Goal: Information Seeking & Learning: Learn about a topic

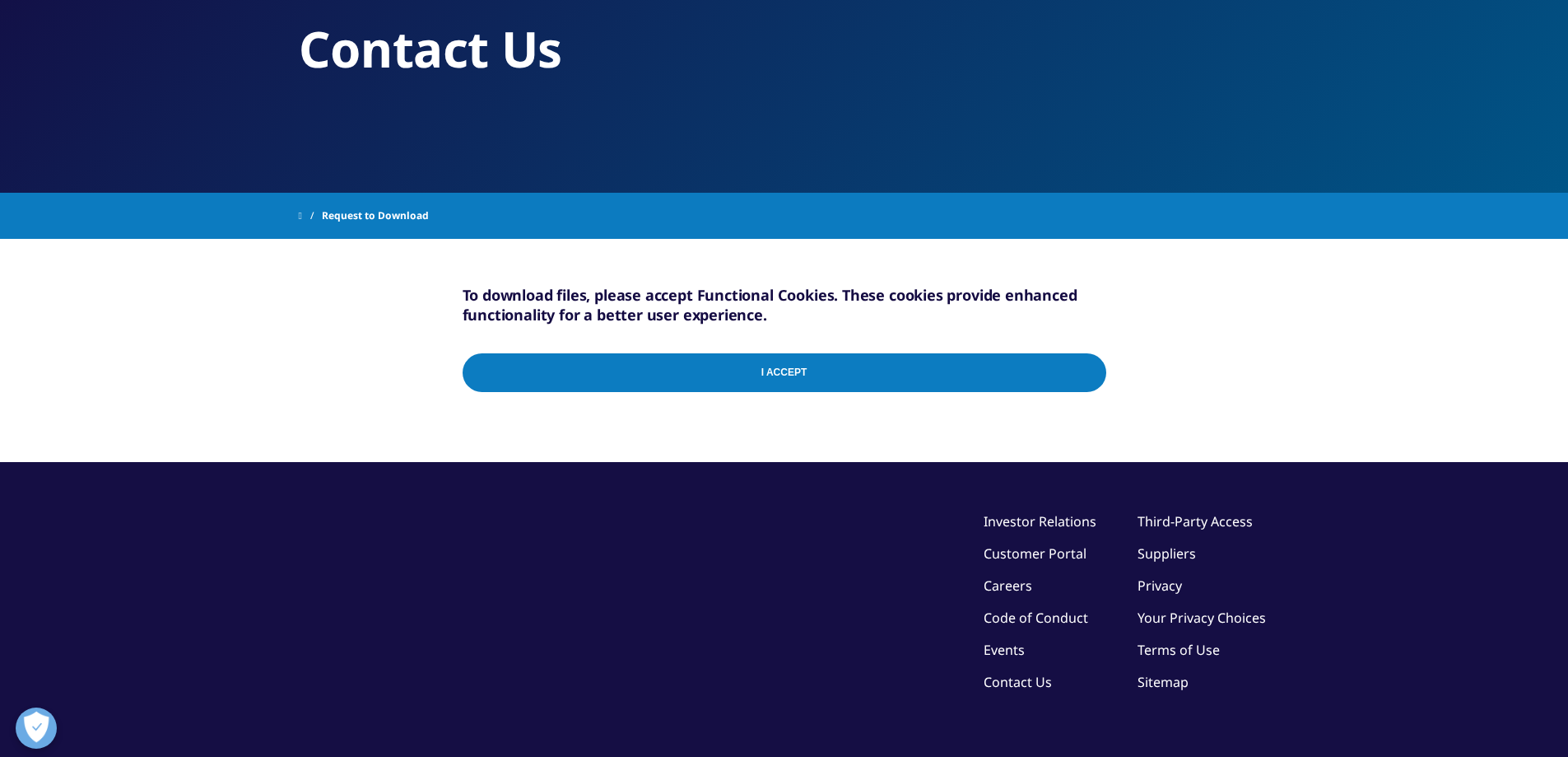
scroll to position [270, 0]
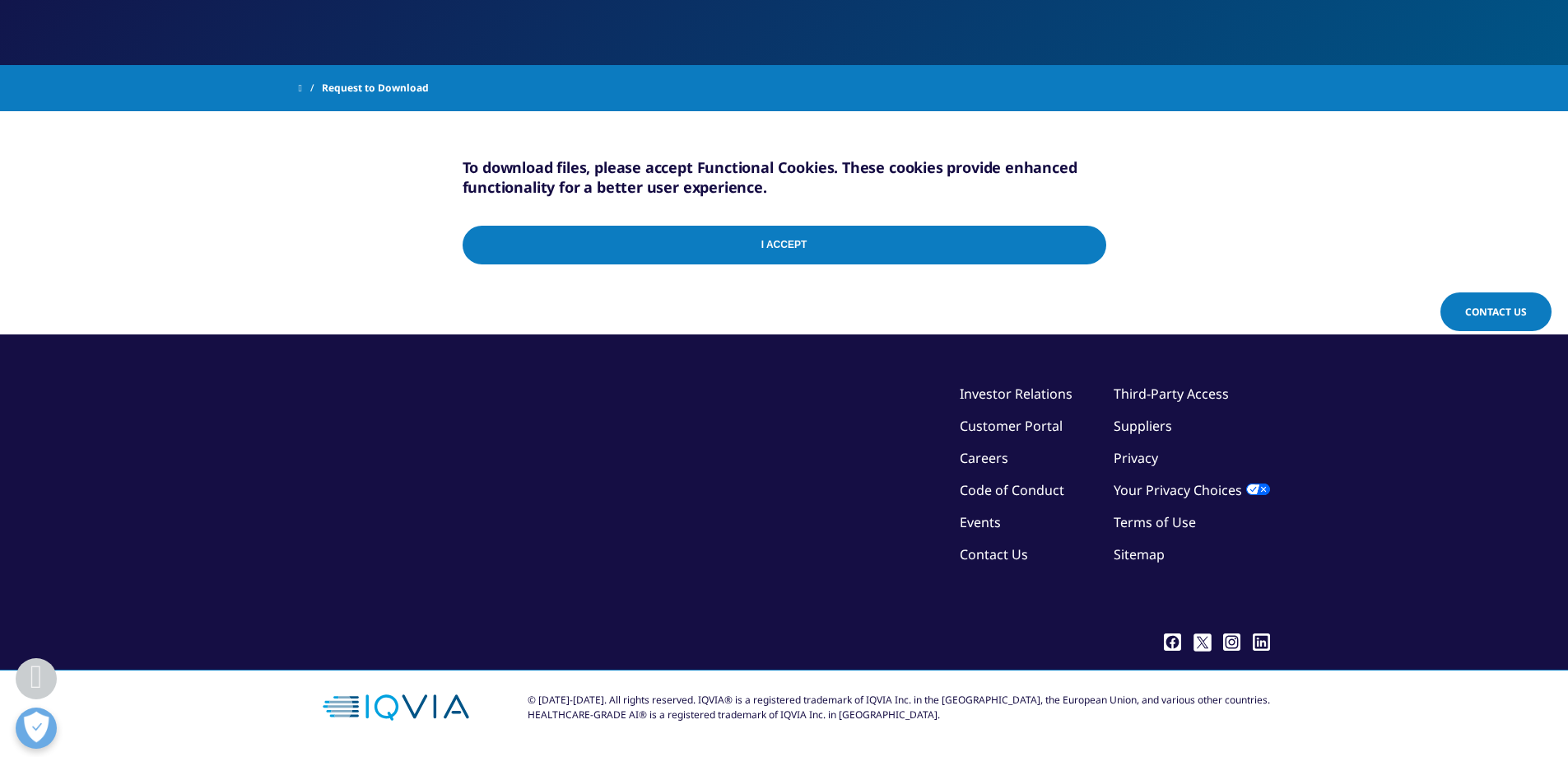
click at [772, 240] on input "I Accept" at bounding box center [785, 244] width 644 height 38
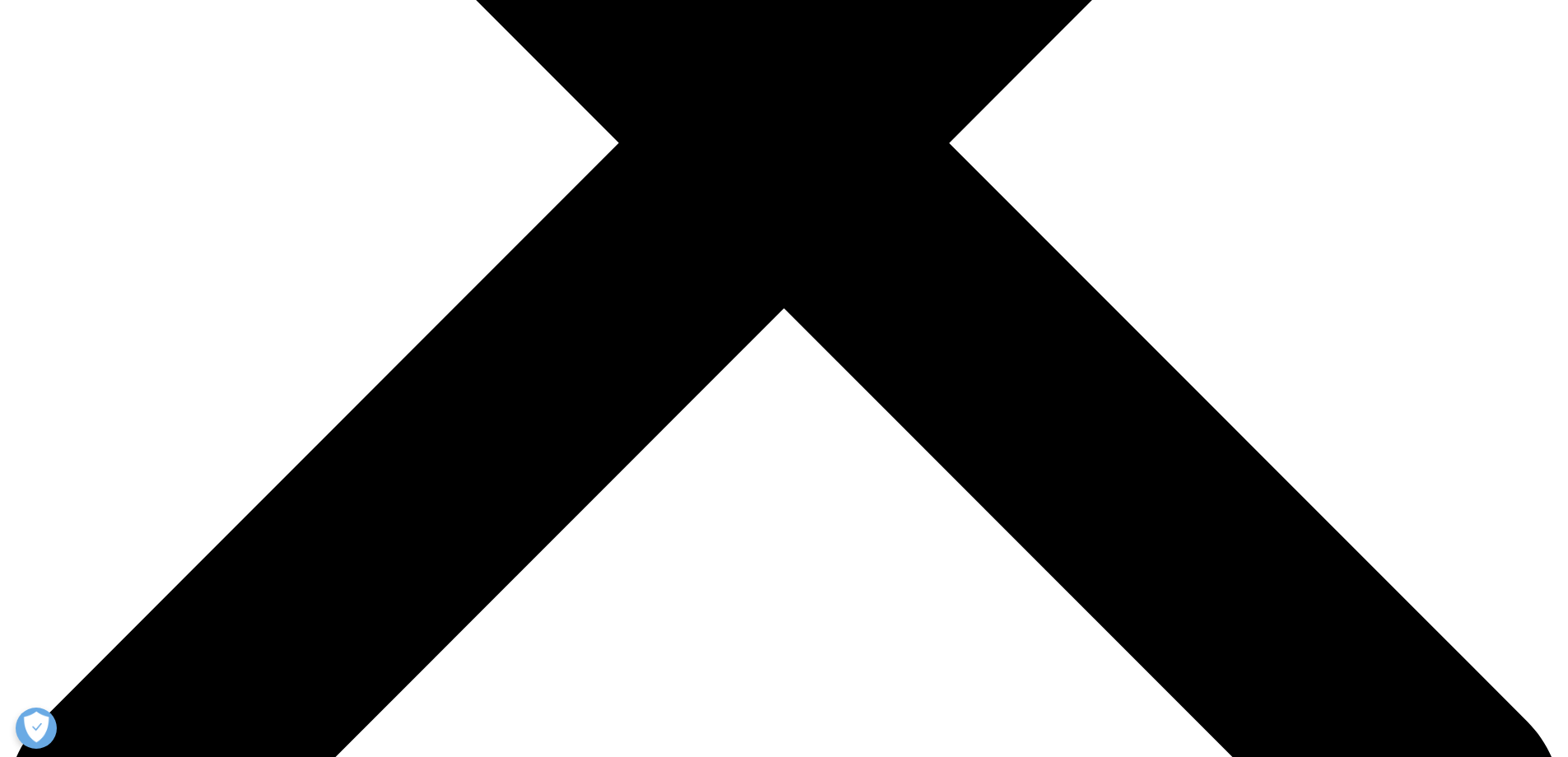
scroll to position [576, 0]
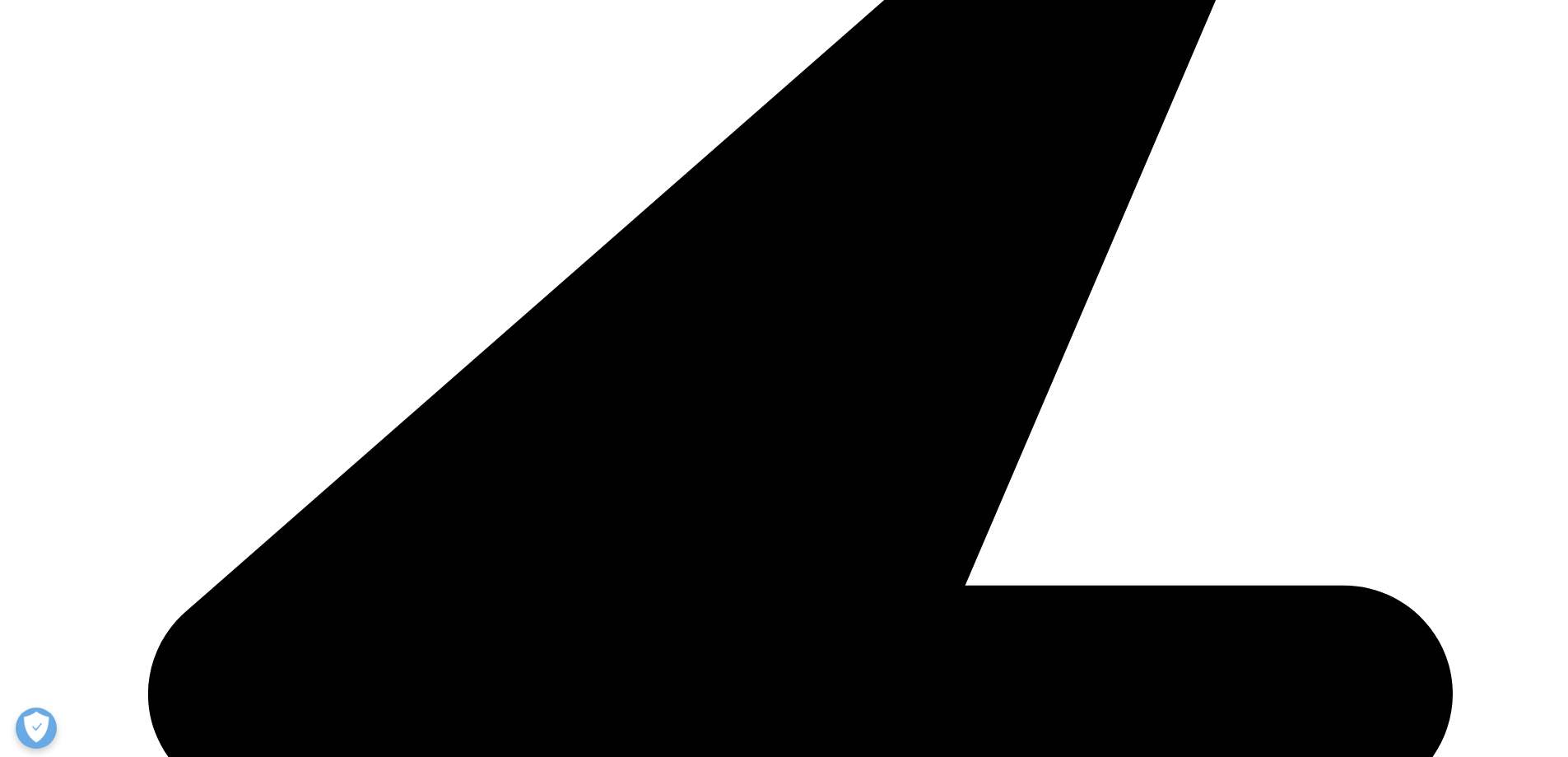
drag, startPoint x: 819, startPoint y: 260, endPoint x: 1106, endPoint y: 257, distance: 287.0
copy p "Biologics Price Competition and Innovation Act"
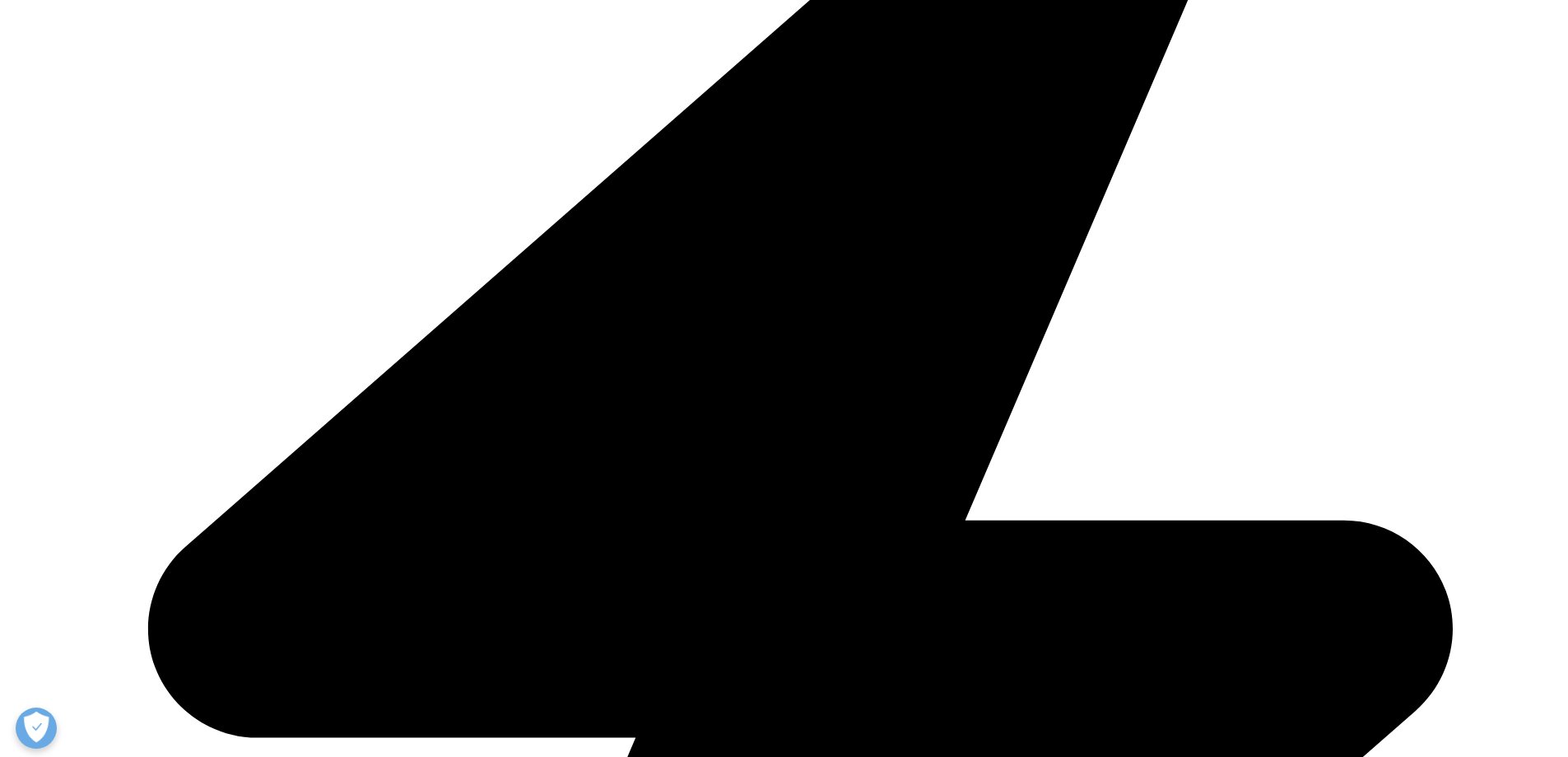
scroll to position [906, 0]
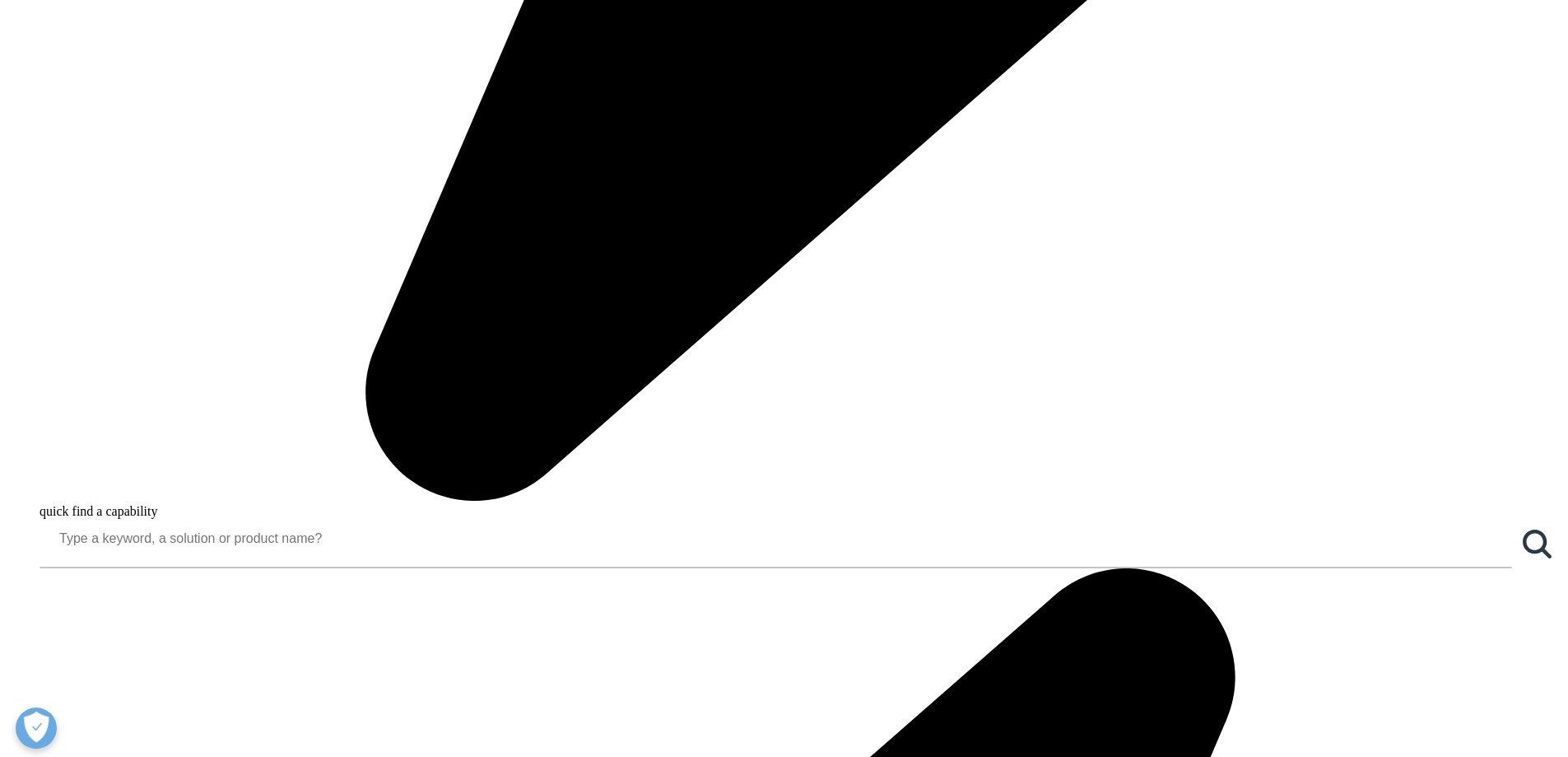
scroll to position [1894, 0]
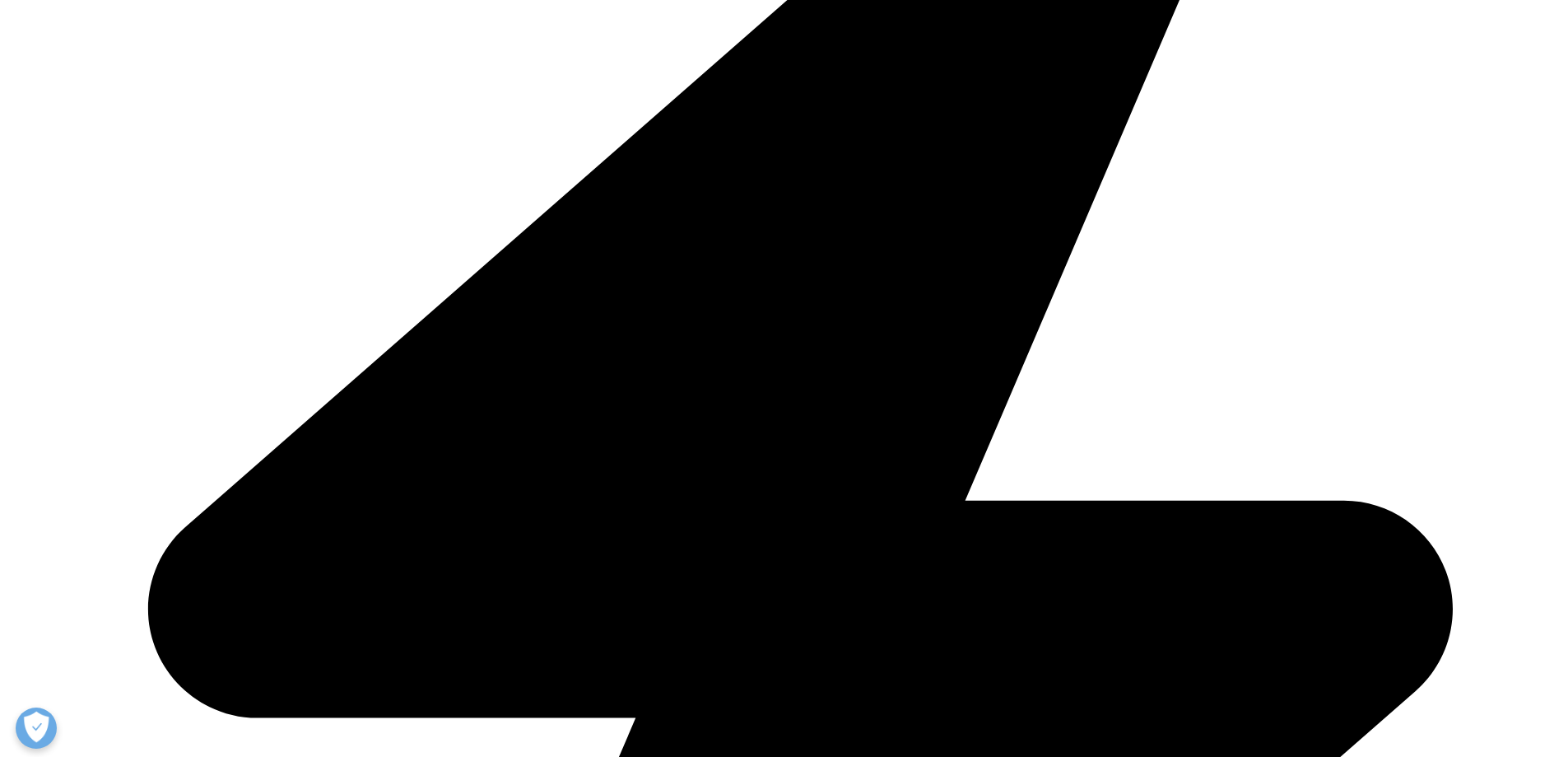
scroll to position [2141, 0]
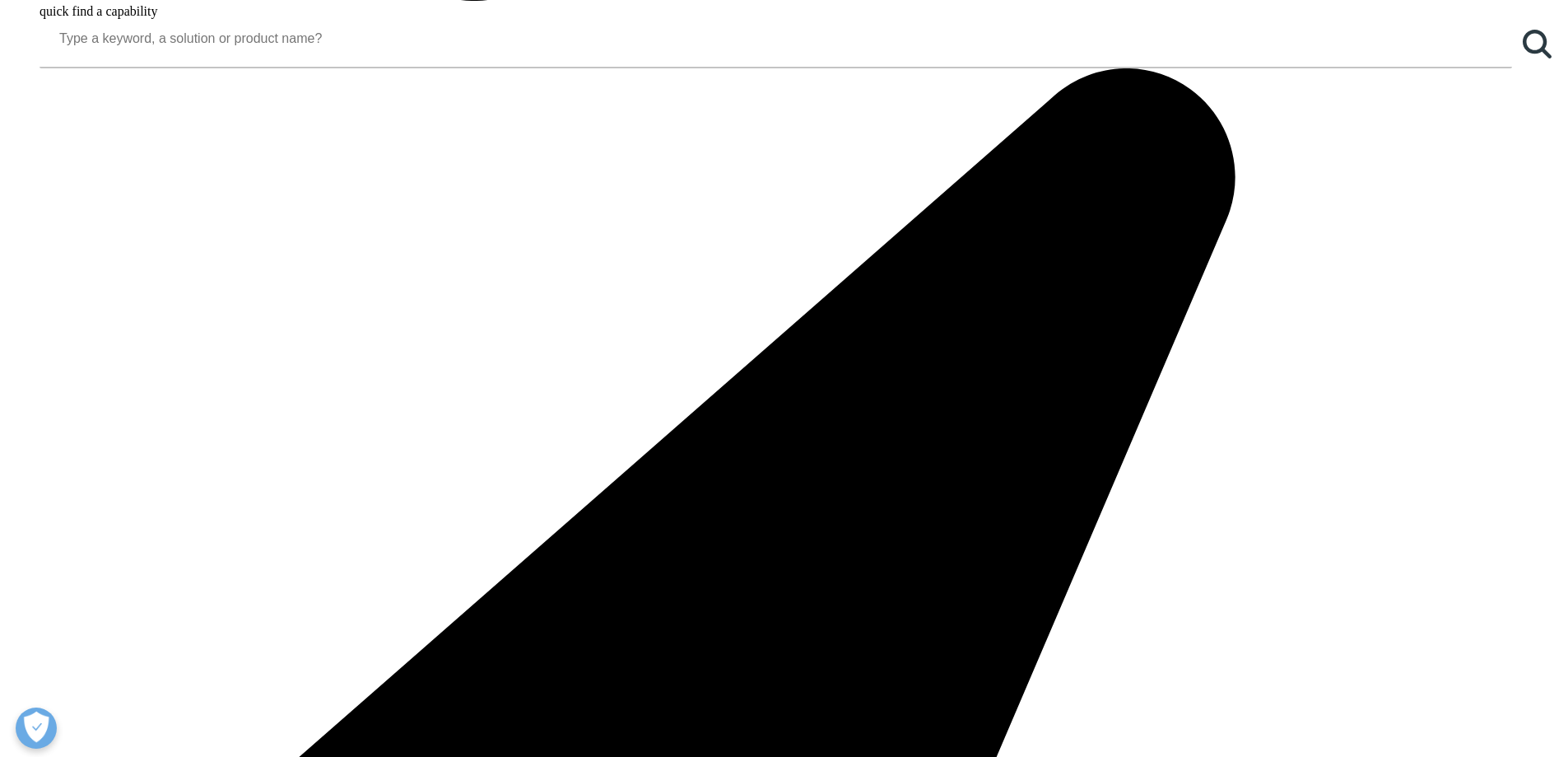
drag, startPoint x: 776, startPoint y: 480, endPoint x: 777, endPoint y: 492, distance: 12.0
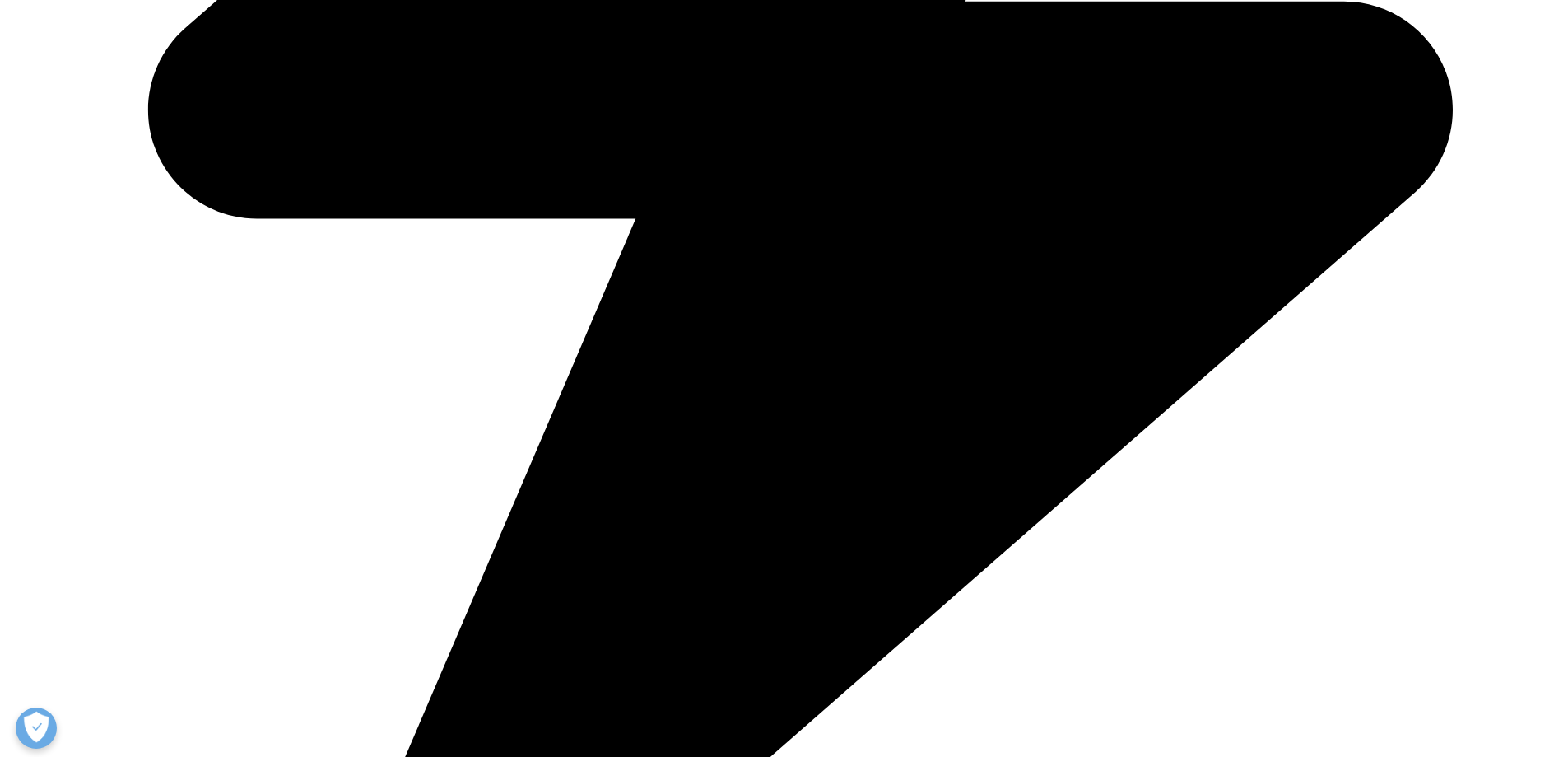
scroll to position [3212, 0]
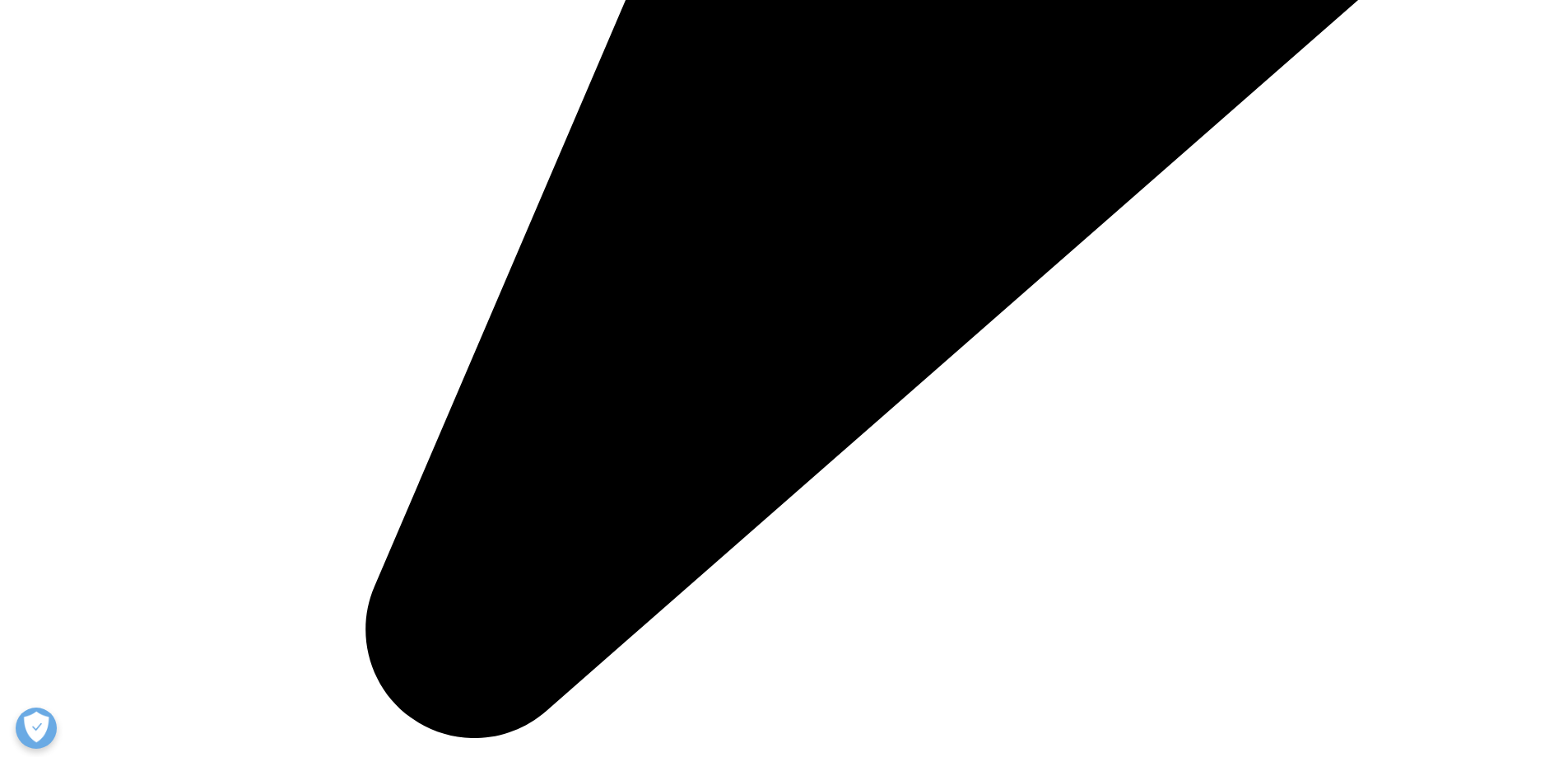
drag, startPoint x: 541, startPoint y: 304, endPoint x: 945, endPoint y: 302, distance: 404.0
copy li "bevacizumab (42%), trastuzumab (38%), and rituximab (20%)."
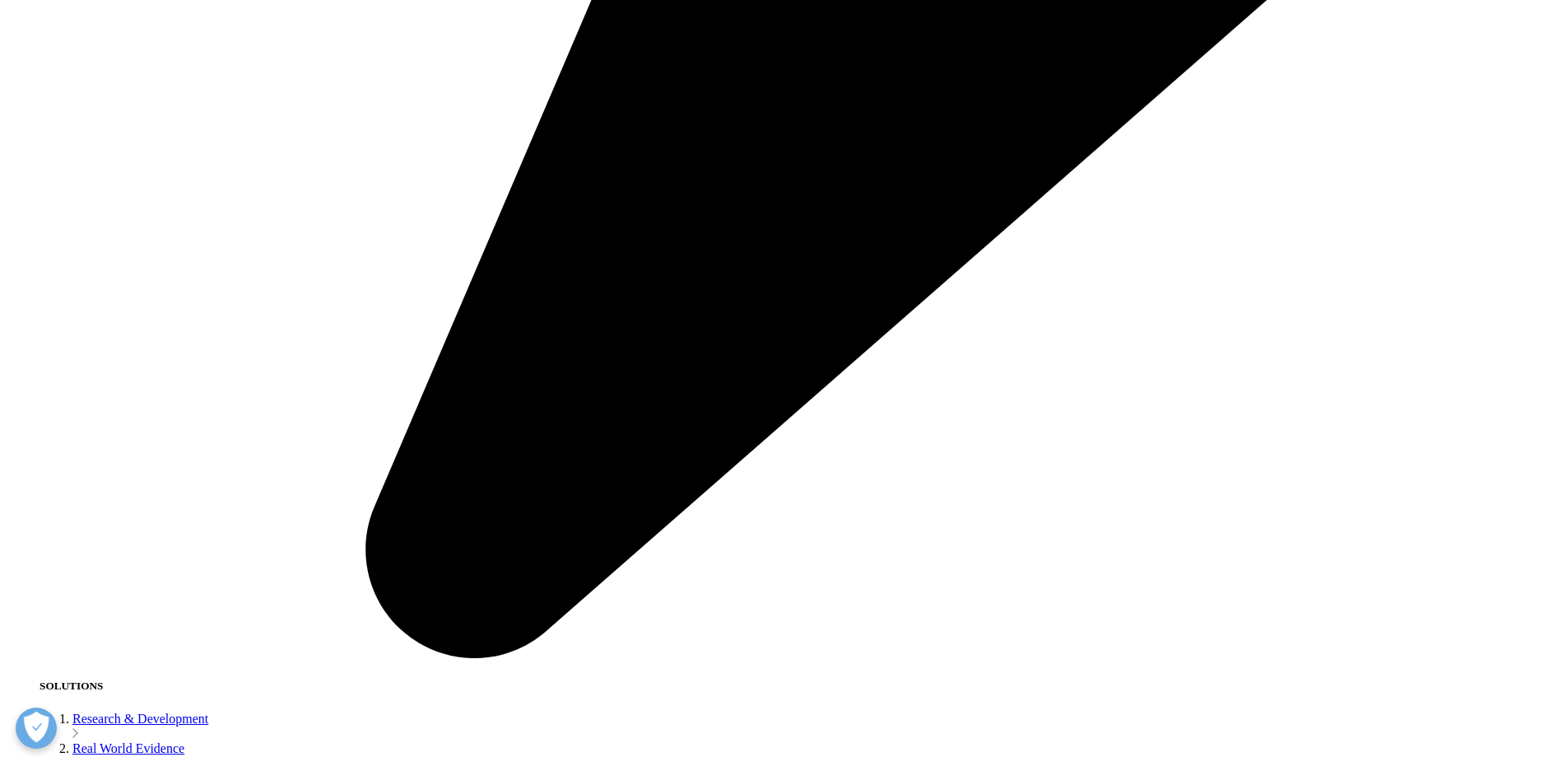
scroll to position [3294, 0]
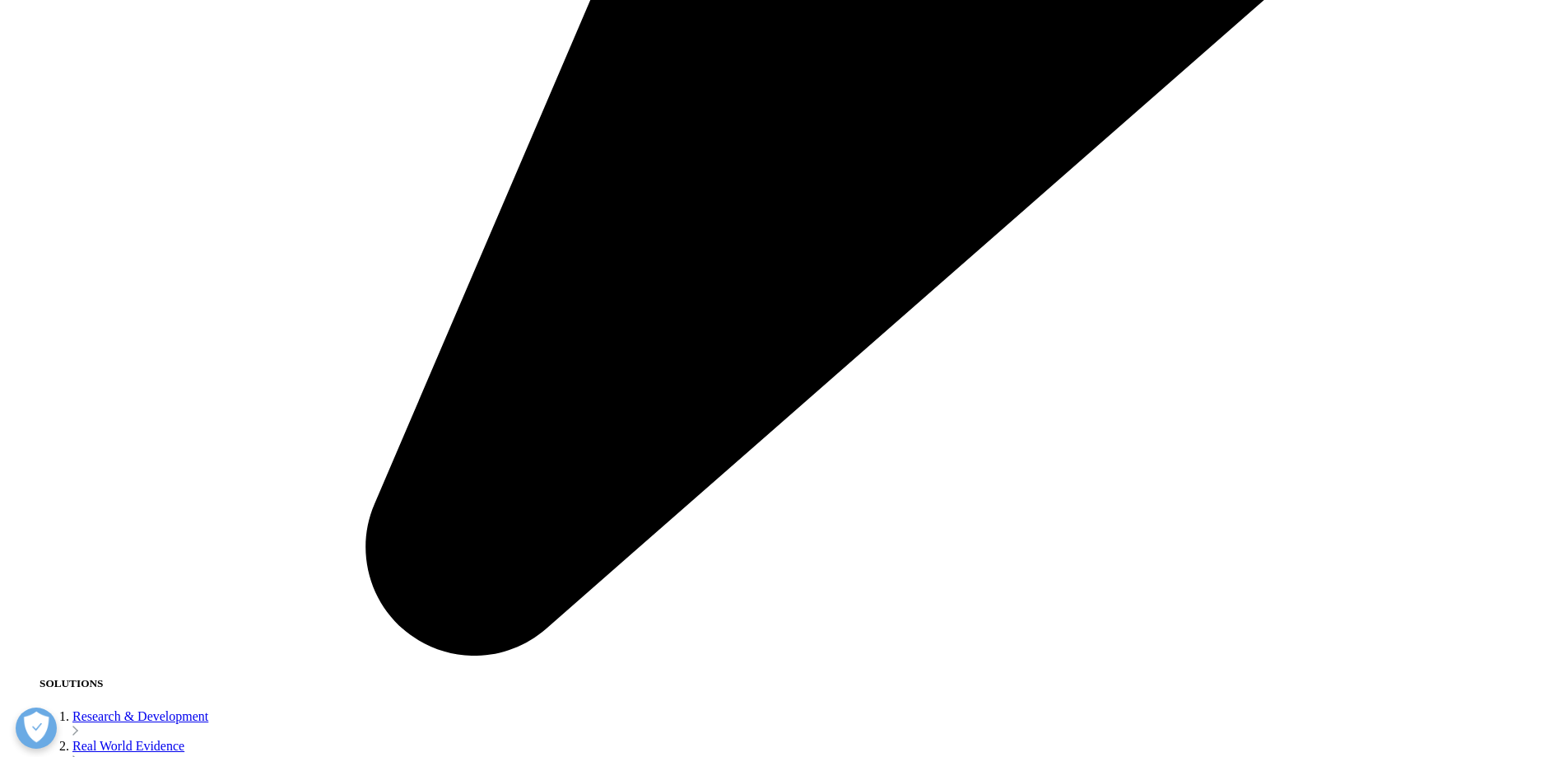
drag, startPoint x: 558, startPoint y: 276, endPoint x: 1074, endPoint y: 277, distance: 516.0
copy li "higher than prior biosimilars and similar to the high rates of adoption in Euro…"
drag, startPoint x: 1127, startPoint y: 192, endPoint x: 1156, endPoint y: 209, distance: 33.6
